Goal: Use online tool/utility: Utilize a website feature to perform a specific function

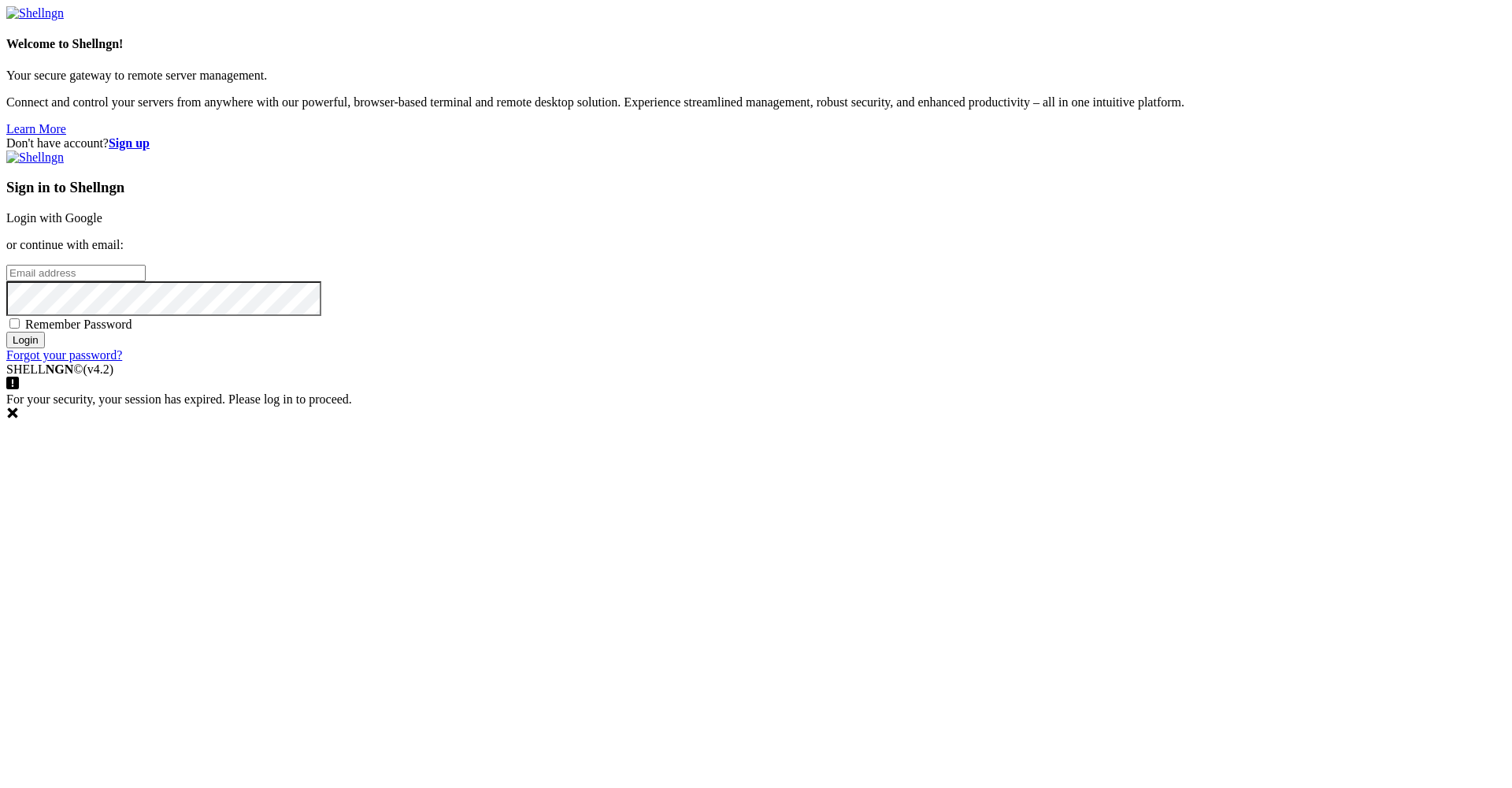
click at [103, 224] on link "Login with Google" at bounding box center [55, 218] width 96 height 13
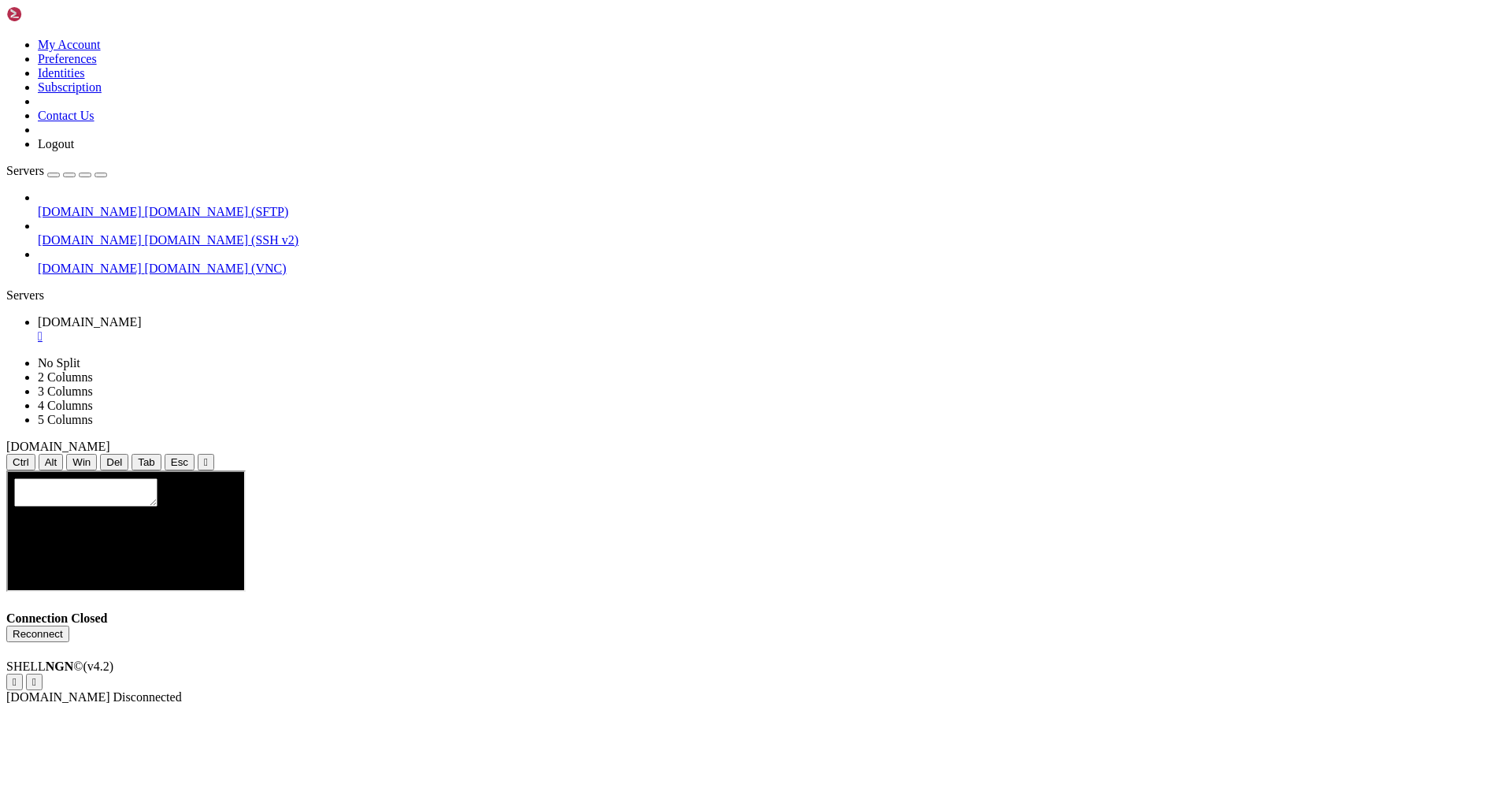
click at [69, 626] on button "Reconnect" at bounding box center [38, 634] width 63 height 16
